Goal: Transaction & Acquisition: Purchase product/service

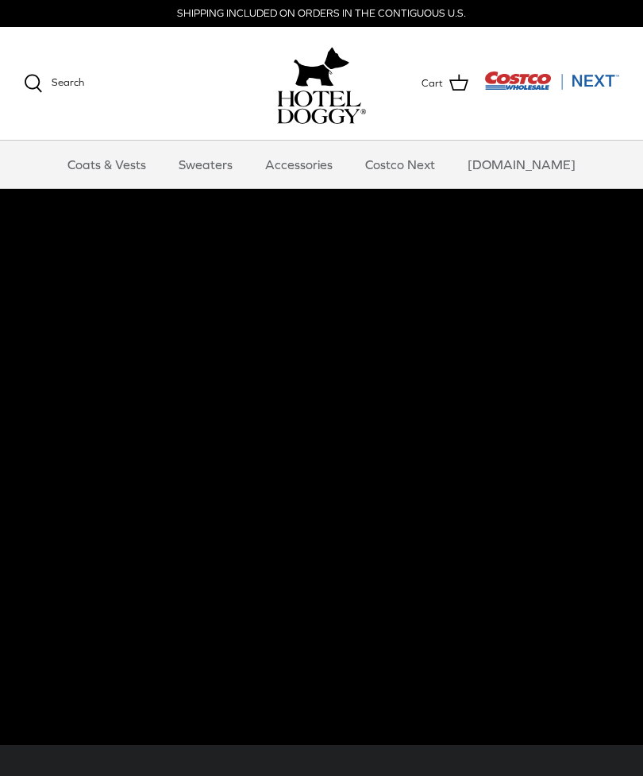
click at [233, 168] on link "Sweaters" at bounding box center [205, 165] width 83 height 48
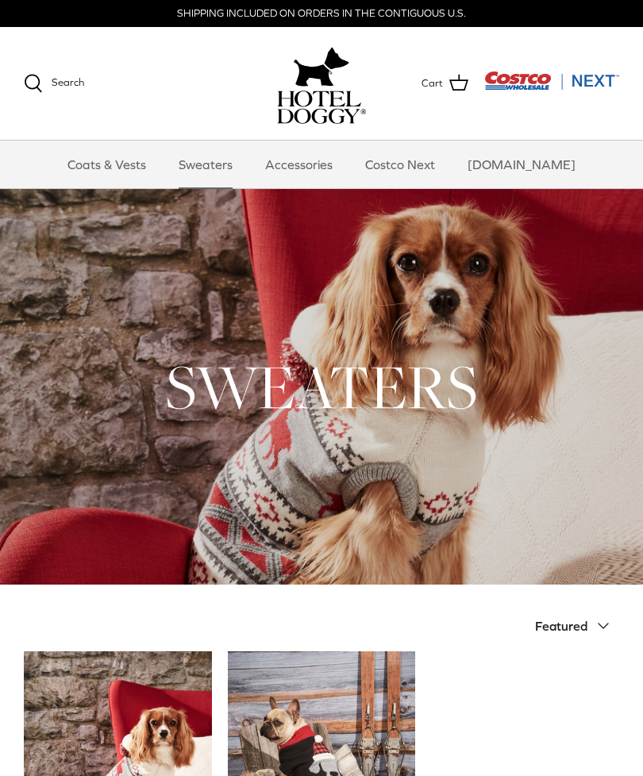
click at [124, 169] on link "Coats & Vests" at bounding box center [106, 165] width 107 height 48
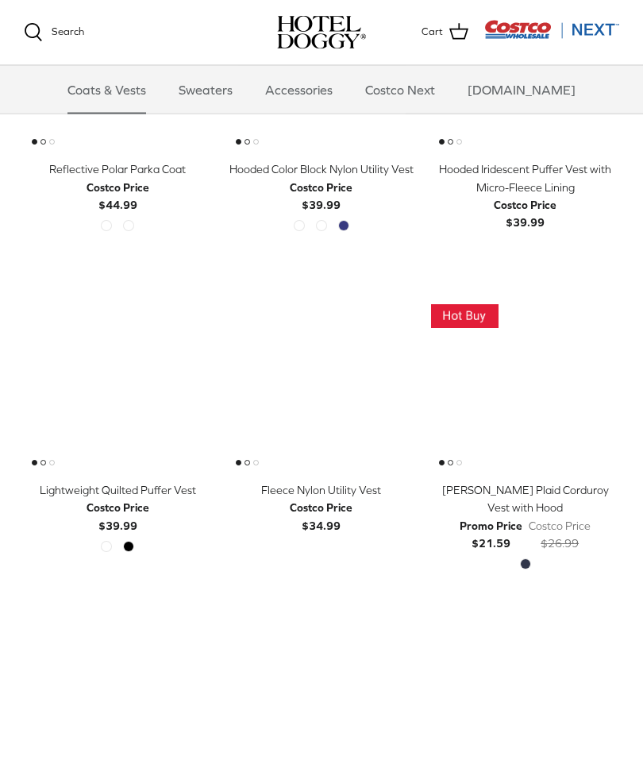
scroll to position [1169, 0]
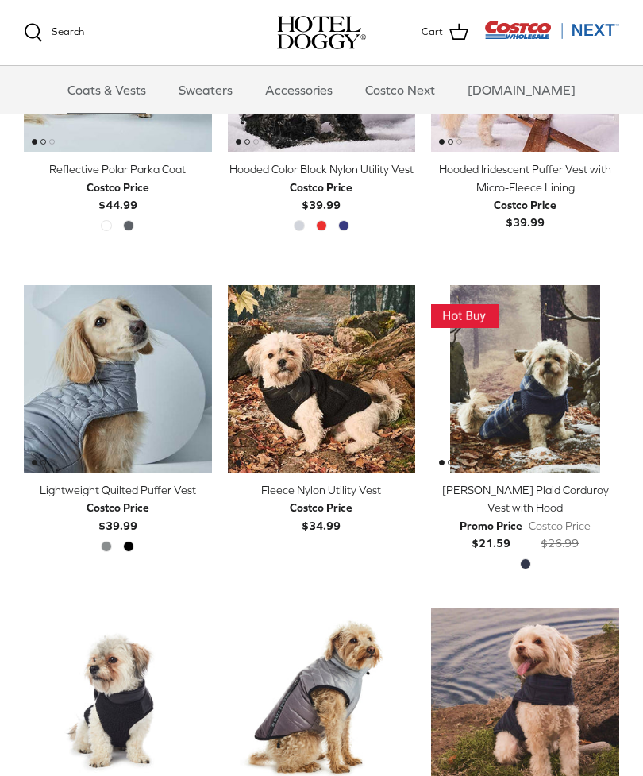
click at [546, 404] on img "Melton Plaid Corduroy Vest with Hood" at bounding box center [525, 379] width 188 height 188
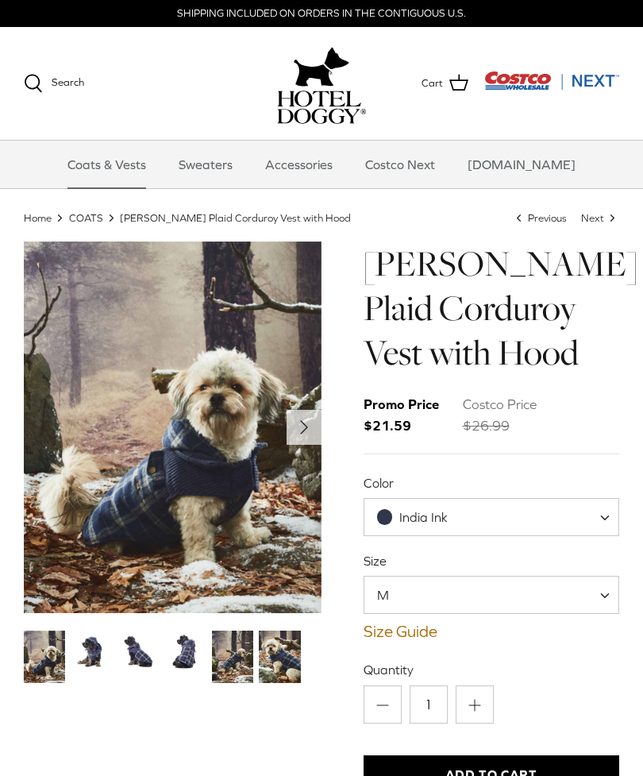
click at [102, 649] on img "Thumbnail Link" at bounding box center [91, 650] width 41 height 41
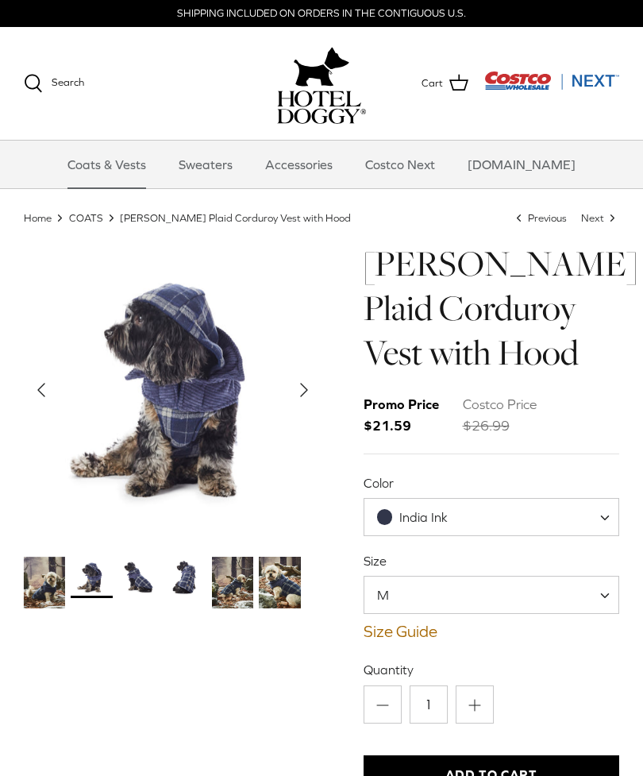
click at [143, 576] on img "Thumbnail Link" at bounding box center [138, 577] width 41 height 41
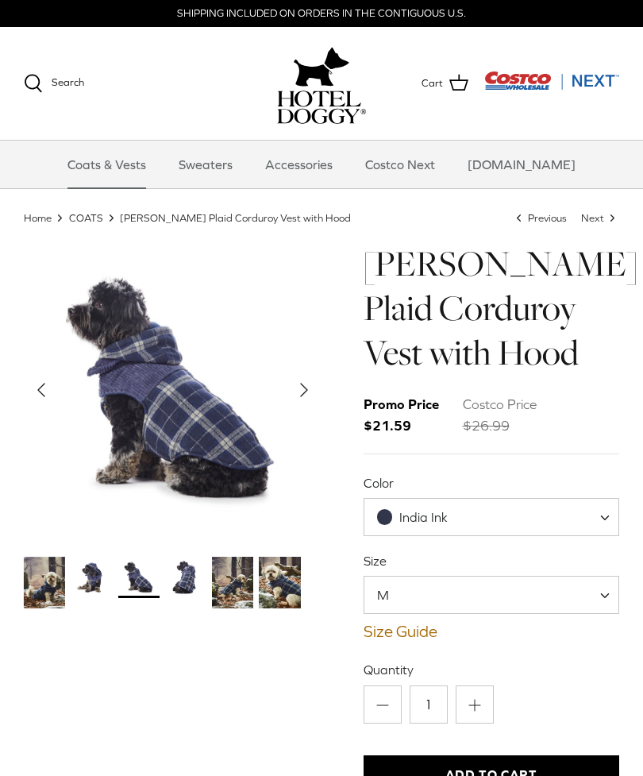
click at [188, 580] on img "Thumbnail Link" at bounding box center [185, 577] width 41 height 41
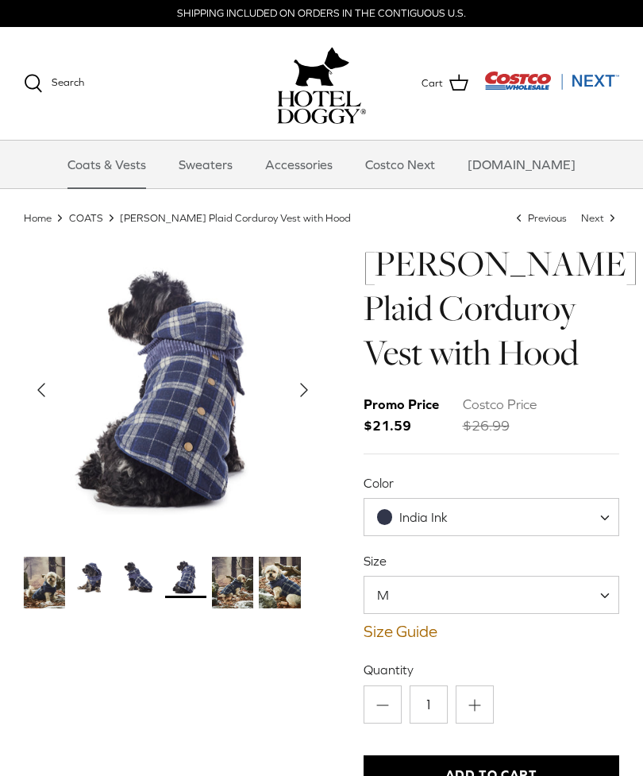
click at [242, 583] on img "Thumbnail Link" at bounding box center [232, 583] width 41 height 52
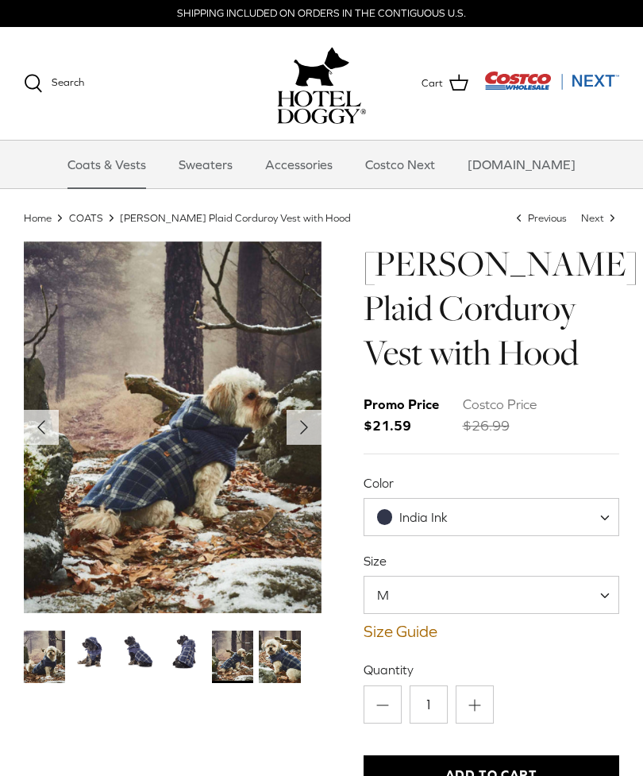
click at [276, 647] on img "Thumbnail Link" at bounding box center [279, 656] width 41 height 52
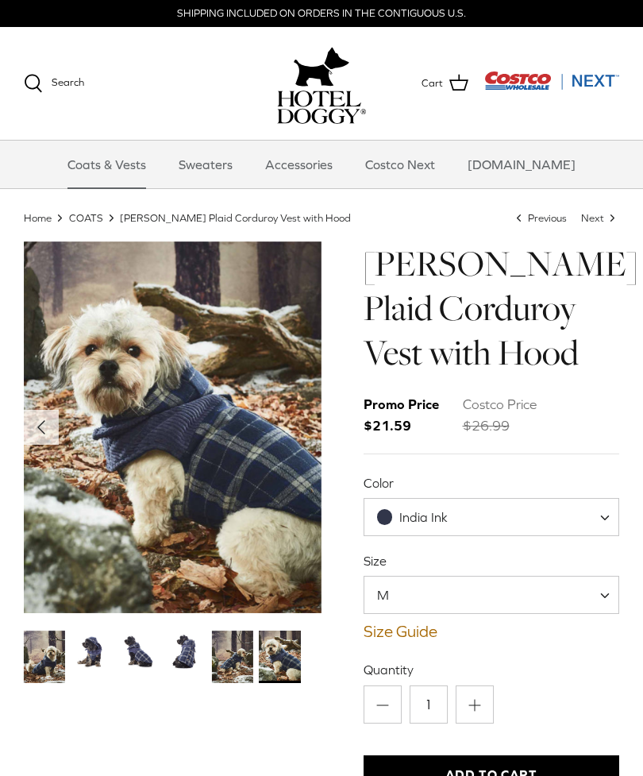
click at [490, 595] on span "M" at bounding box center [492, 595] width 256 height 38
